Goal: Task Accomplishment & Management: Use online tool/utility

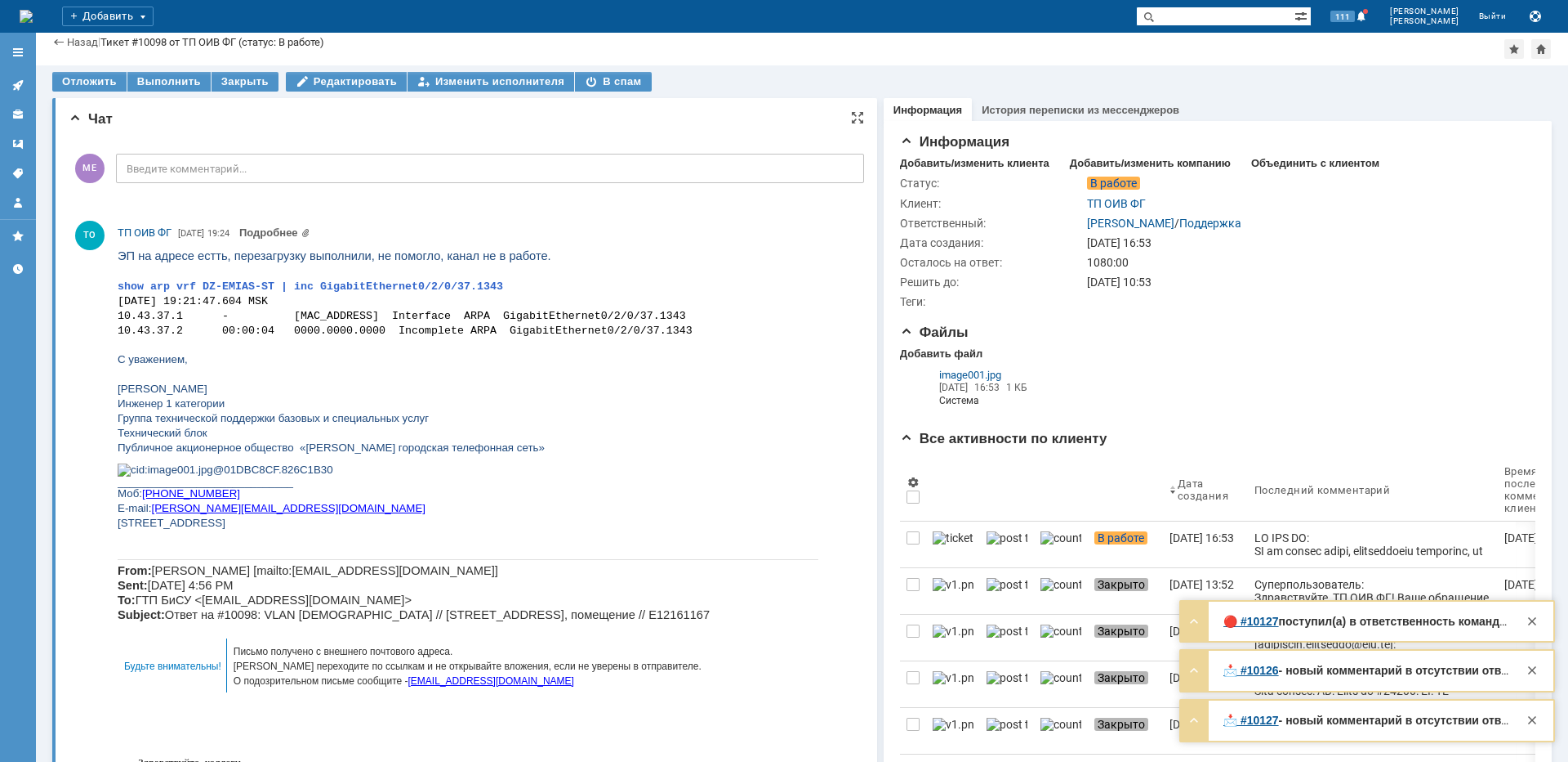
scroll to position [981, 0]
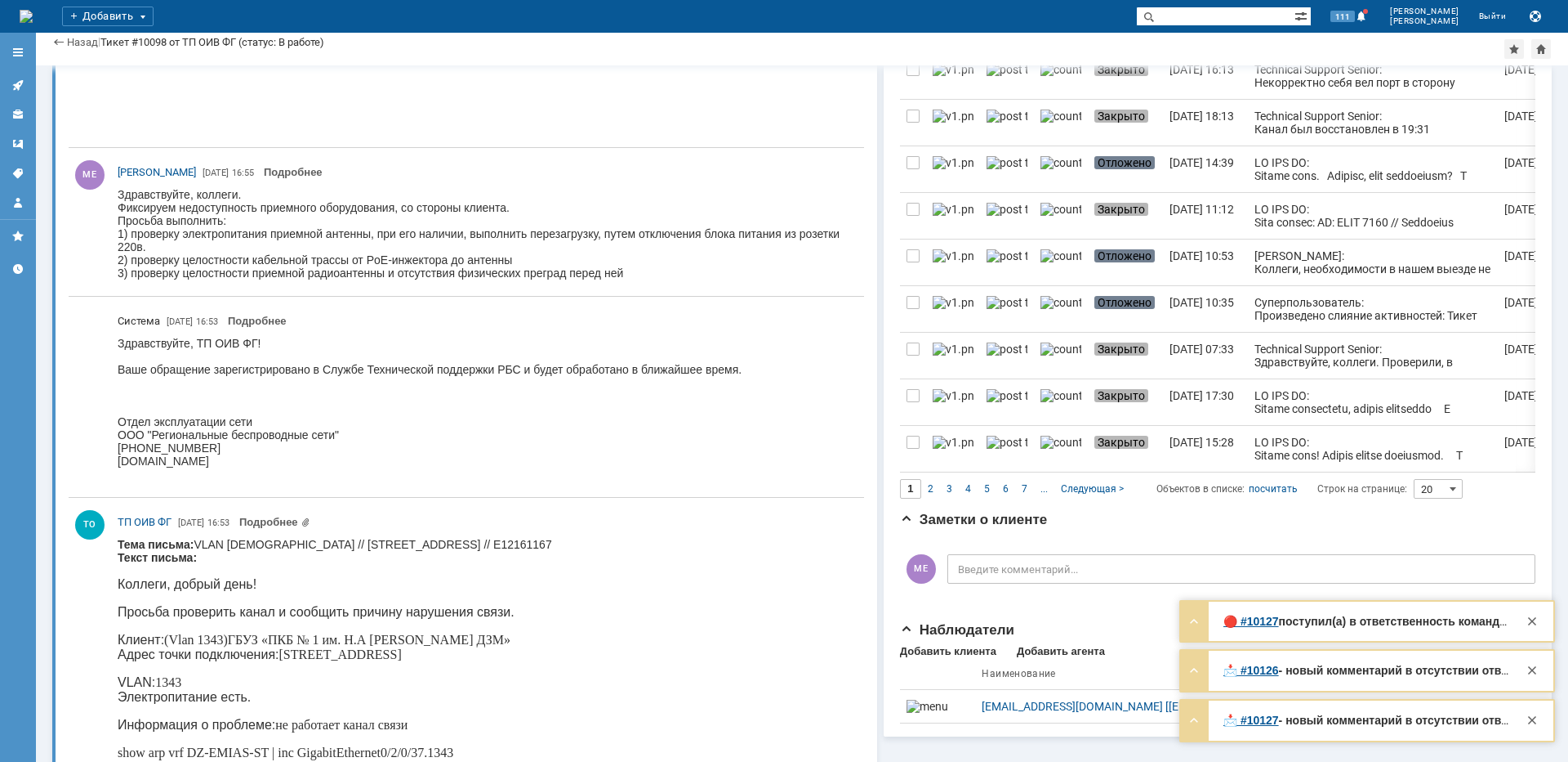
click at [32, 81] on div at bounding box center [17, 126] width 36 height 180
click at [23, 83] on icon at bounding box center [18, 85] width 14 height 14
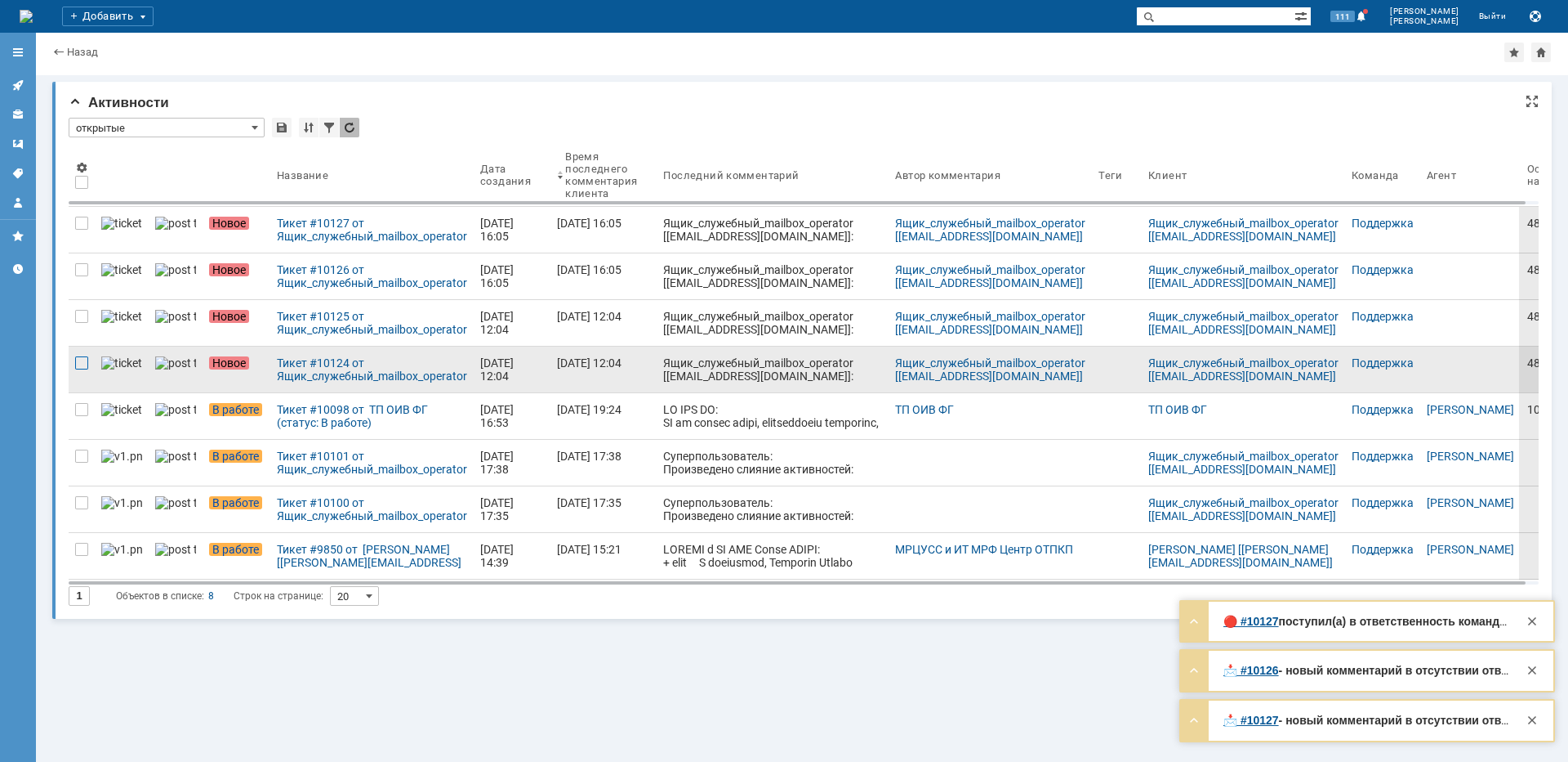
click at [85, 365] on div at bounding box center [82, 363] width 14 height 14
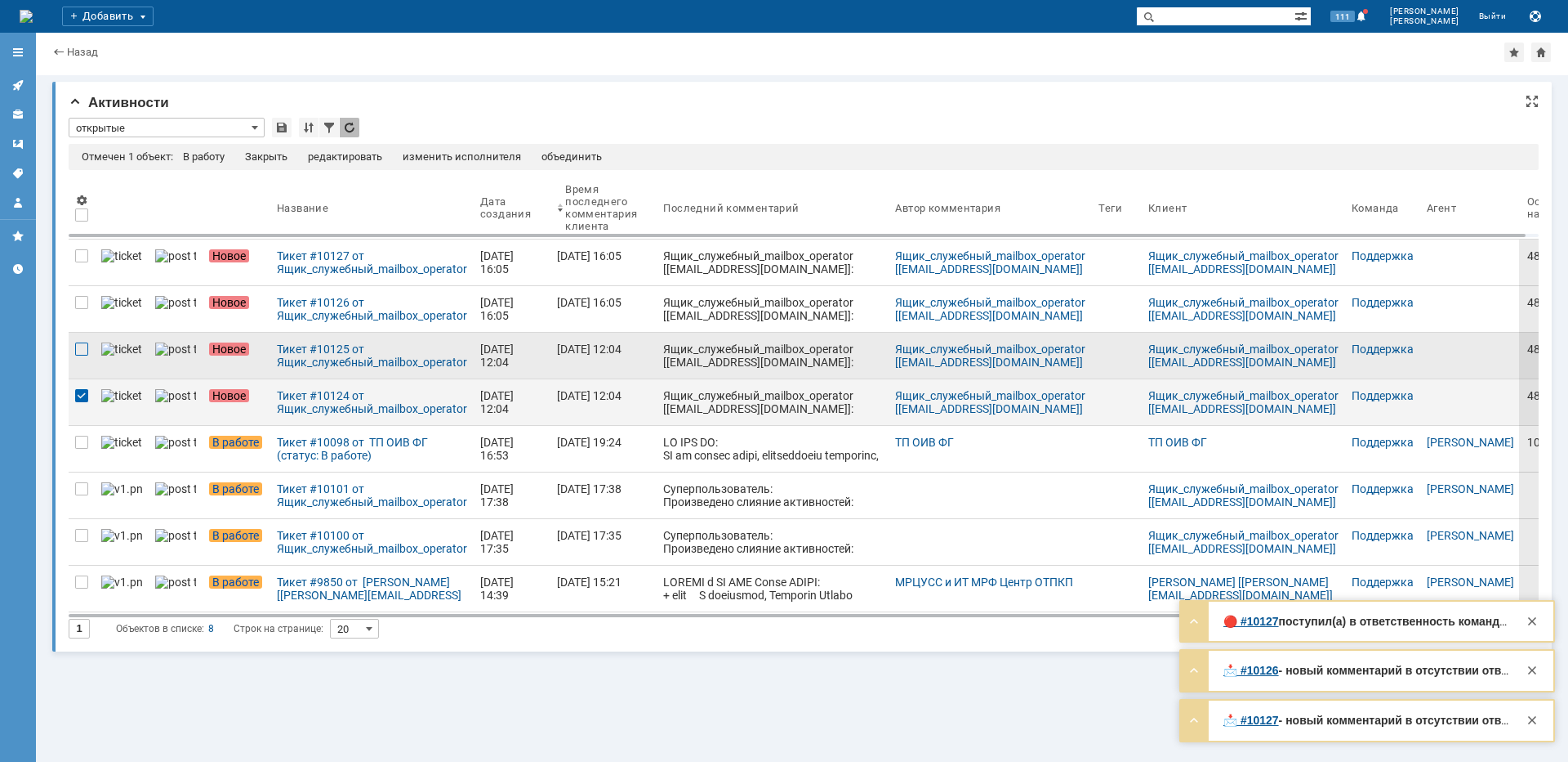
click at [85, 345] on div at bounding box center [82, 350] width 14 height 14
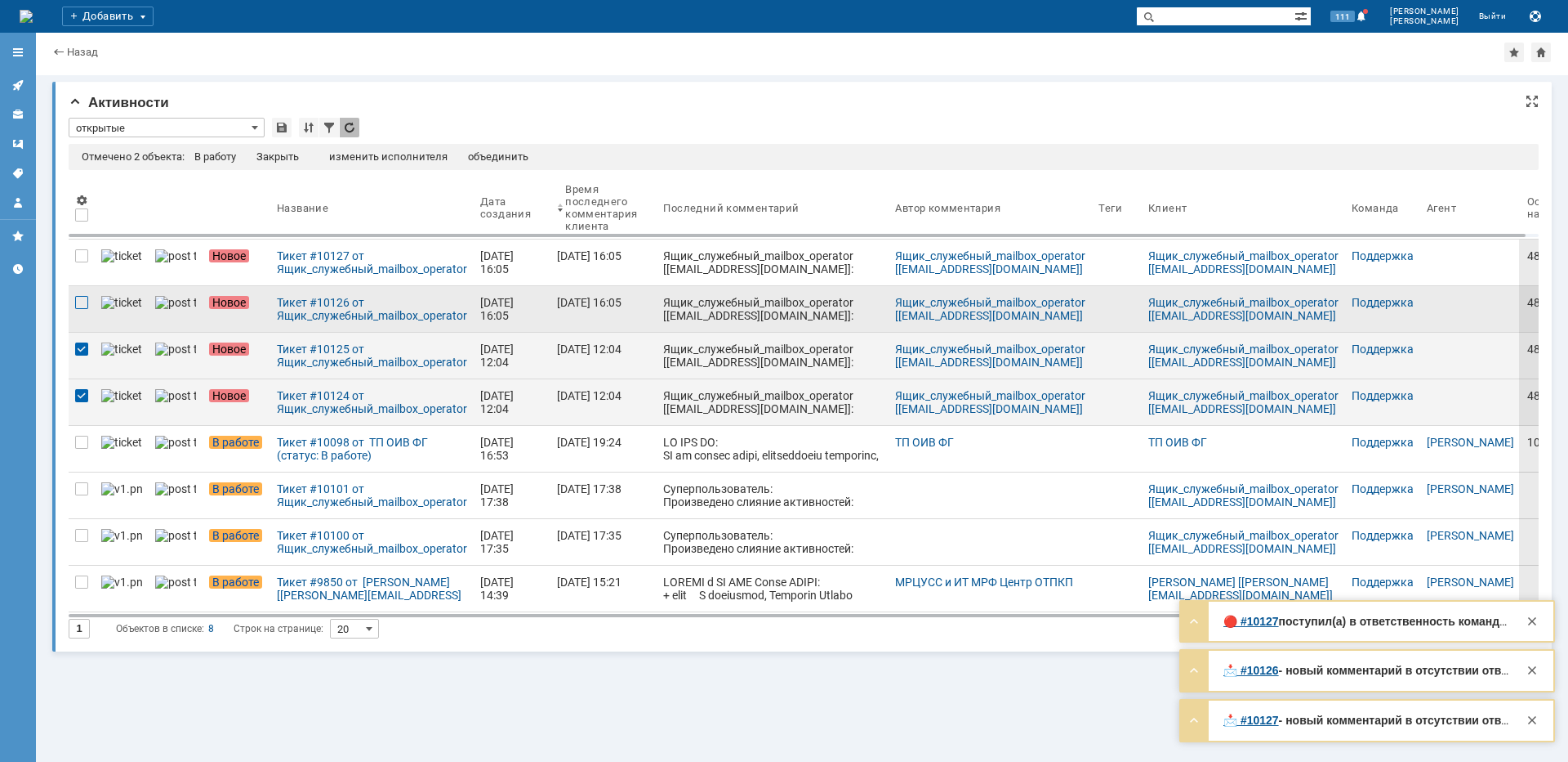
drag, startPoint x: 81, startPoint y: 313, endPoint x: 83, endPoint y: 303, distance: 10.2
click at [83, 303] on div at bounding box center [81, 308] width 26 height 46
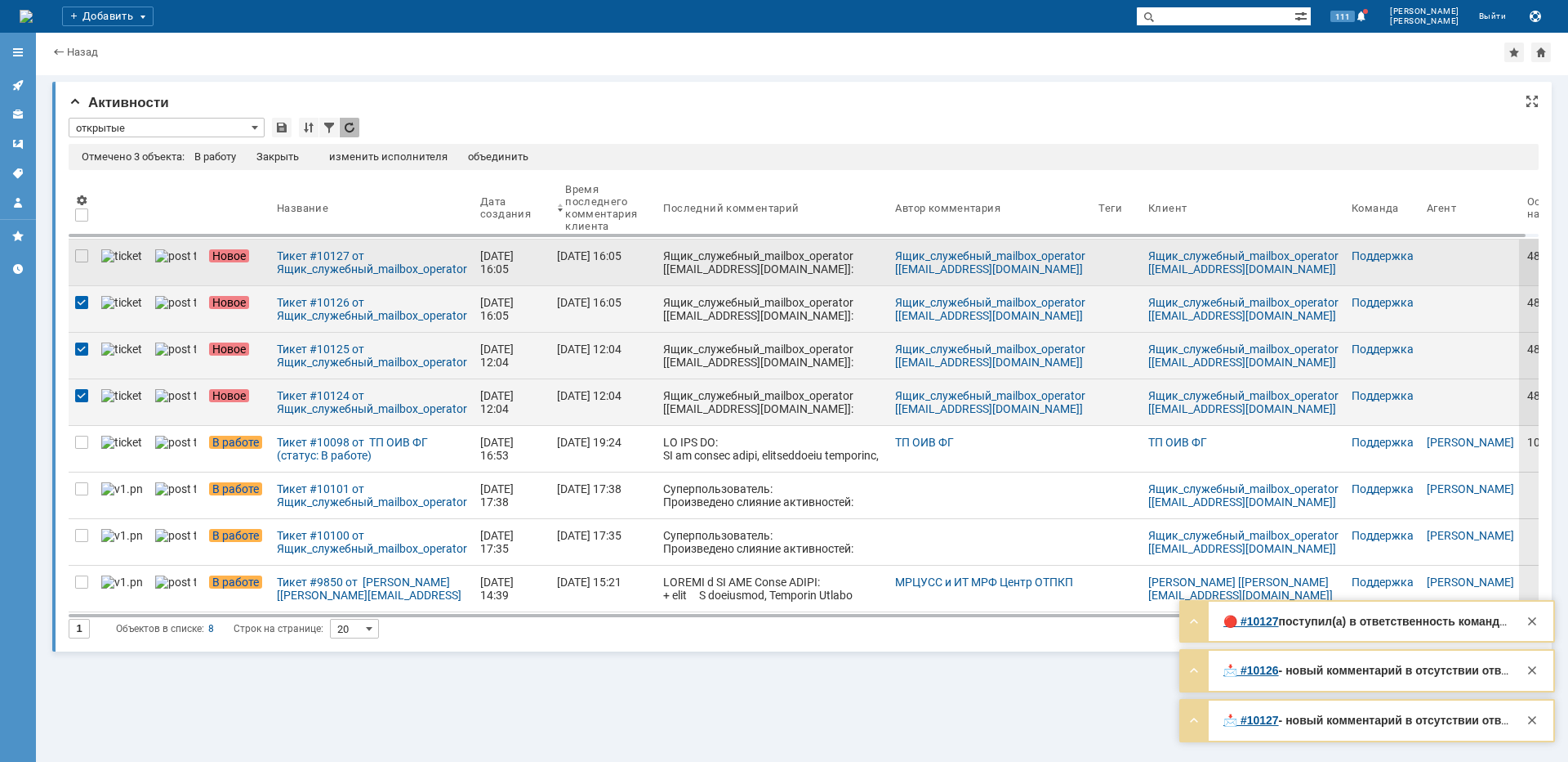
click at [85, 264] on div at bounding box center [81, 261] width 26 height 46
click at [280, 150] on div "Закрыть" at bounding box center [278, 157] width 43 height 14
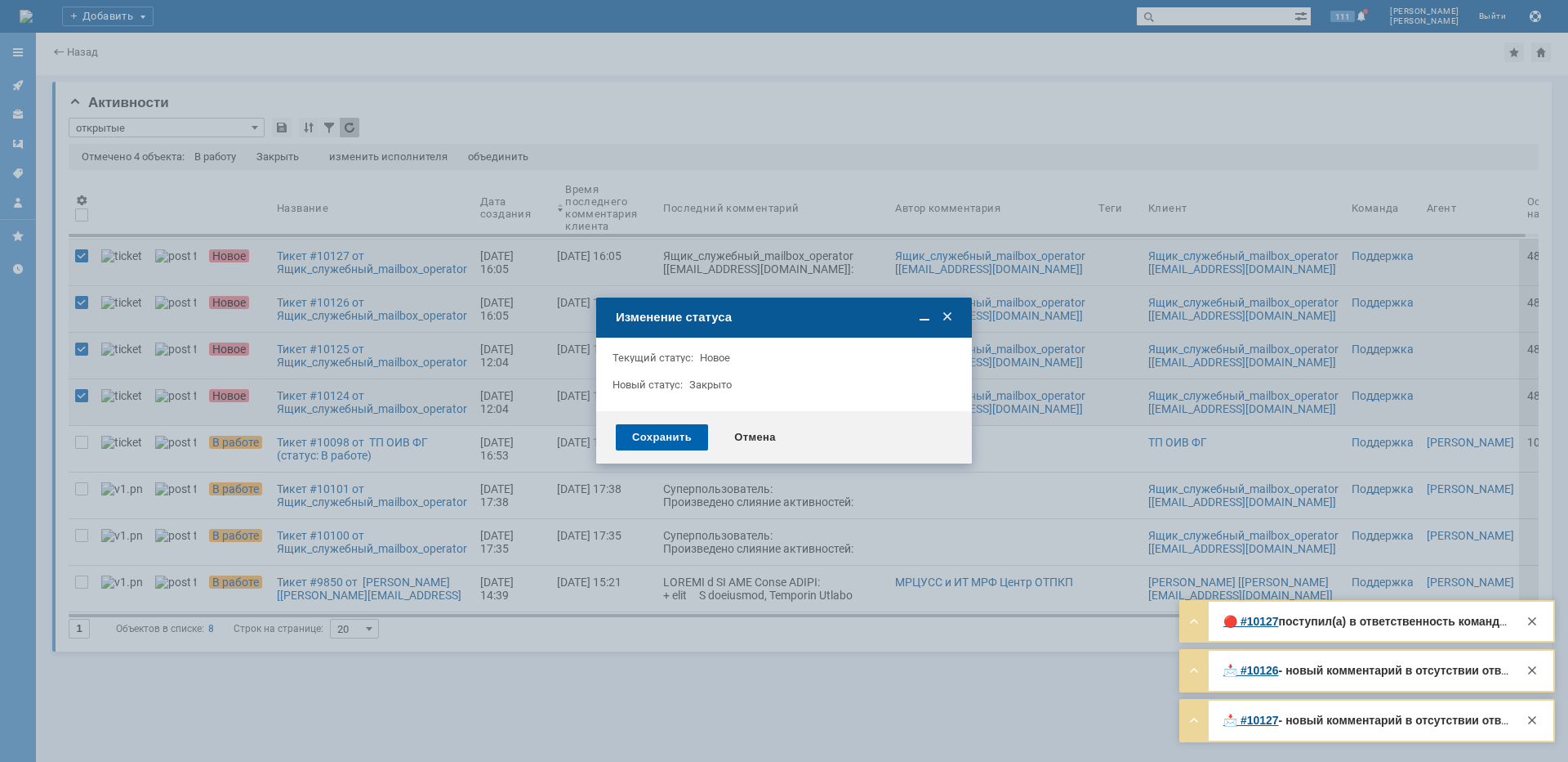
click at [673, 433] on div "Сохранить" at bounding box center [661, 437] width 92 height 26
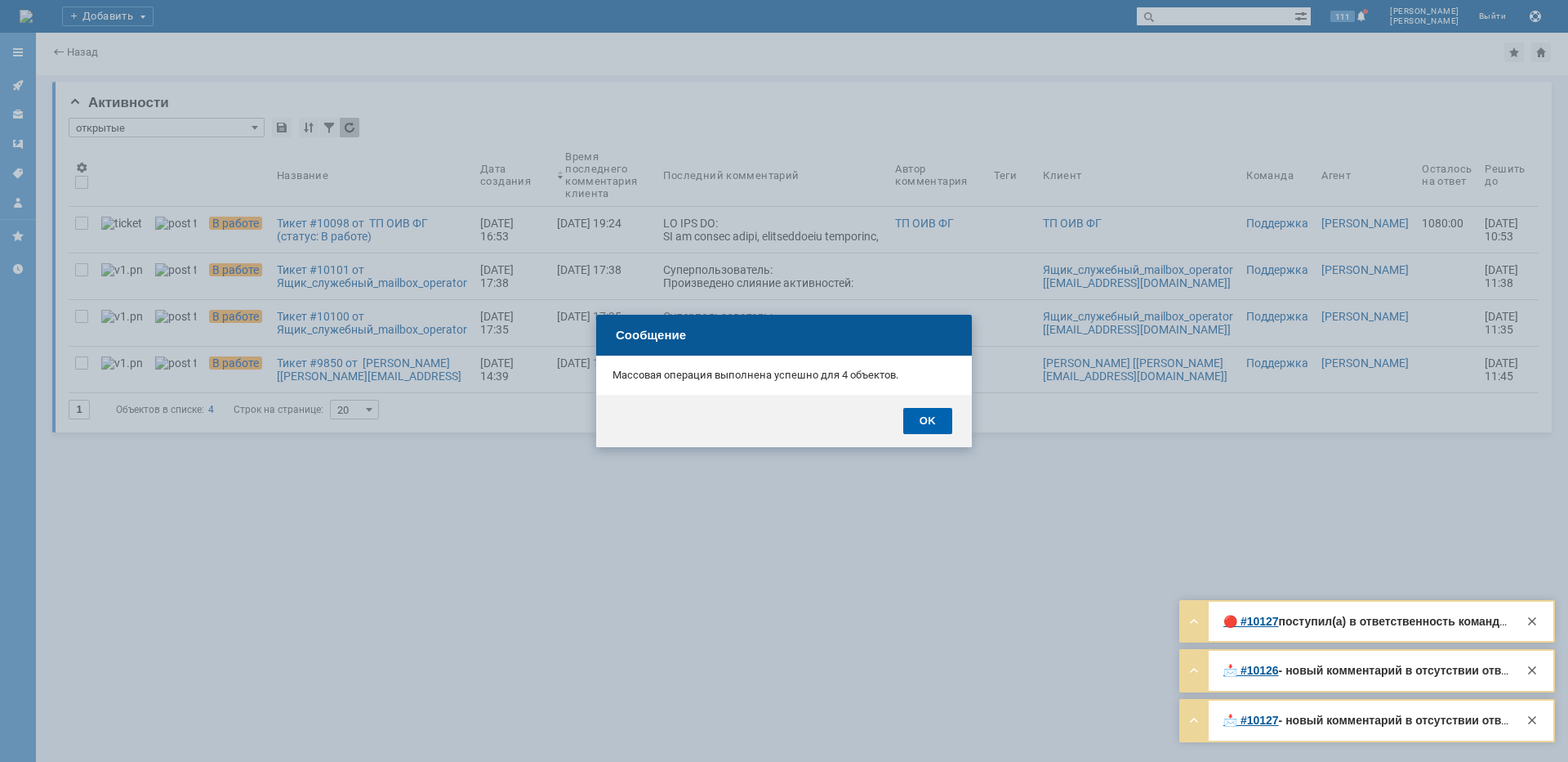
click at [925, 422] on div "OK" at bounding box center [927, 420] width 49 height 26
